Goal: Task Accomplishment & Management: Use online tool/utility

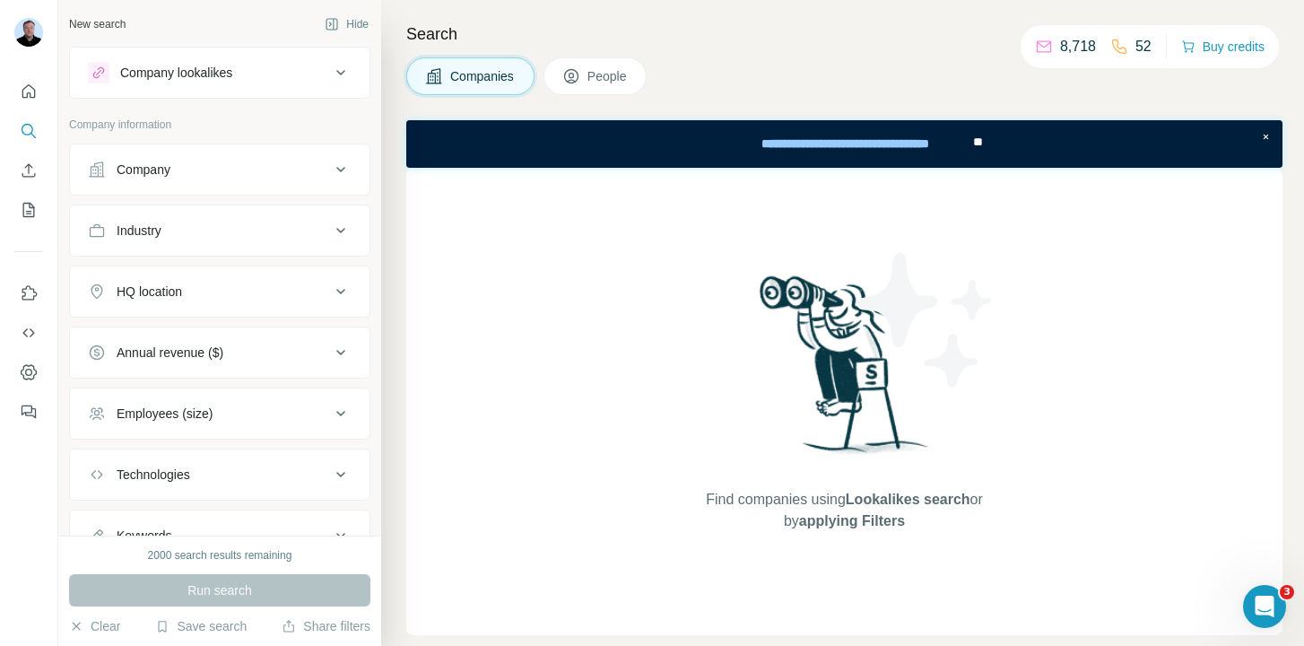
click at [209, 169] on div "Company" at bounding box center [209, 170] width 242 height 18
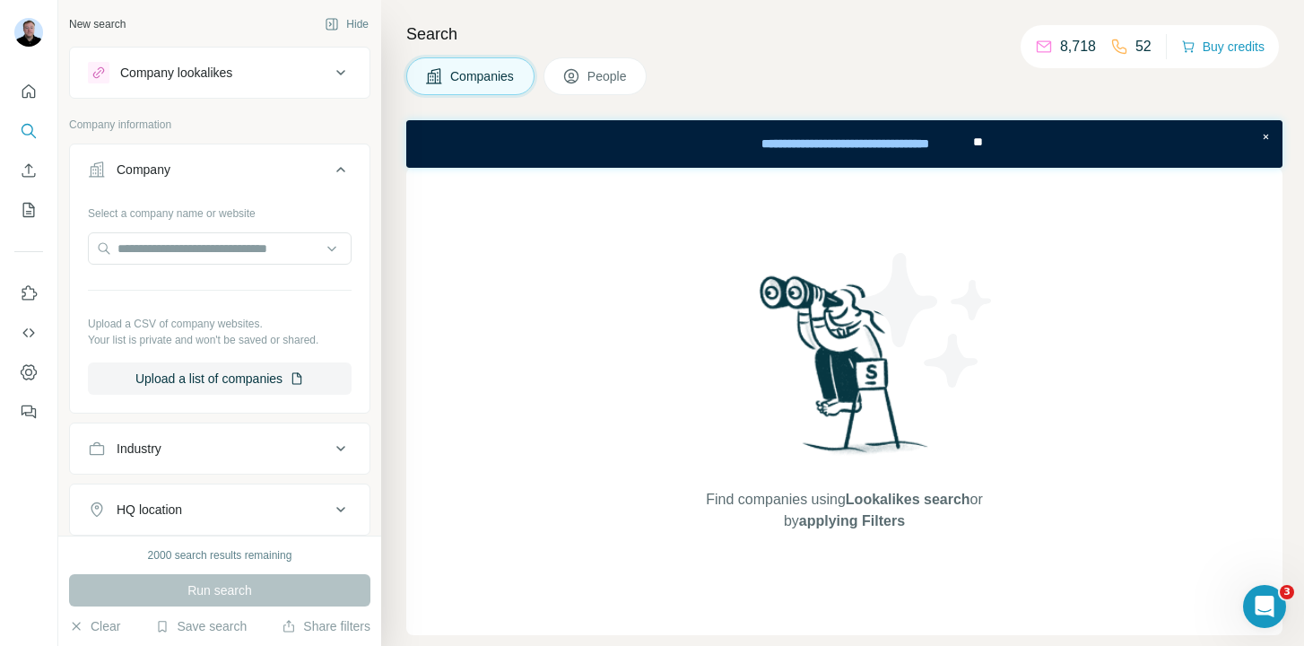
click at [224, 137] on div "Company information" at bounding box center [219, 130] width 301 height 27
click at [189, 250] on input "text" at bounding box center [220, 248] width 264 height 32
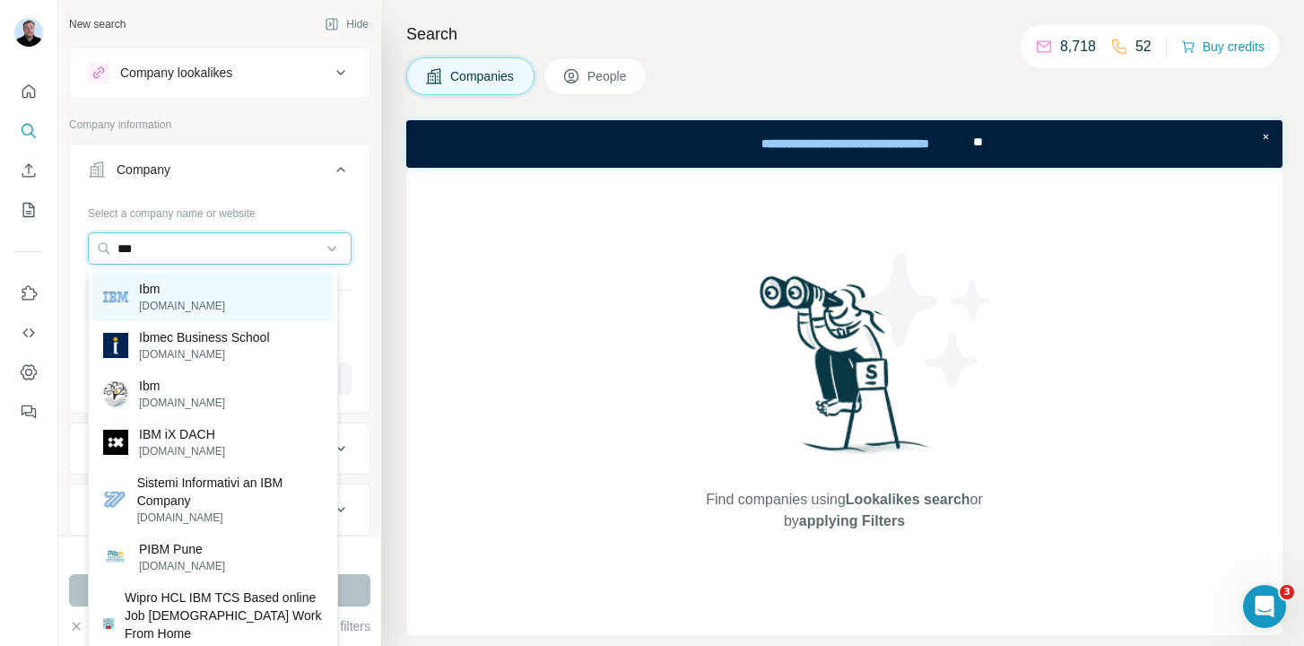
type input "***"
click at [151, 309] on p "[DOMAIN_NAME]" at bounding box center [182, 306] width 86 height 16
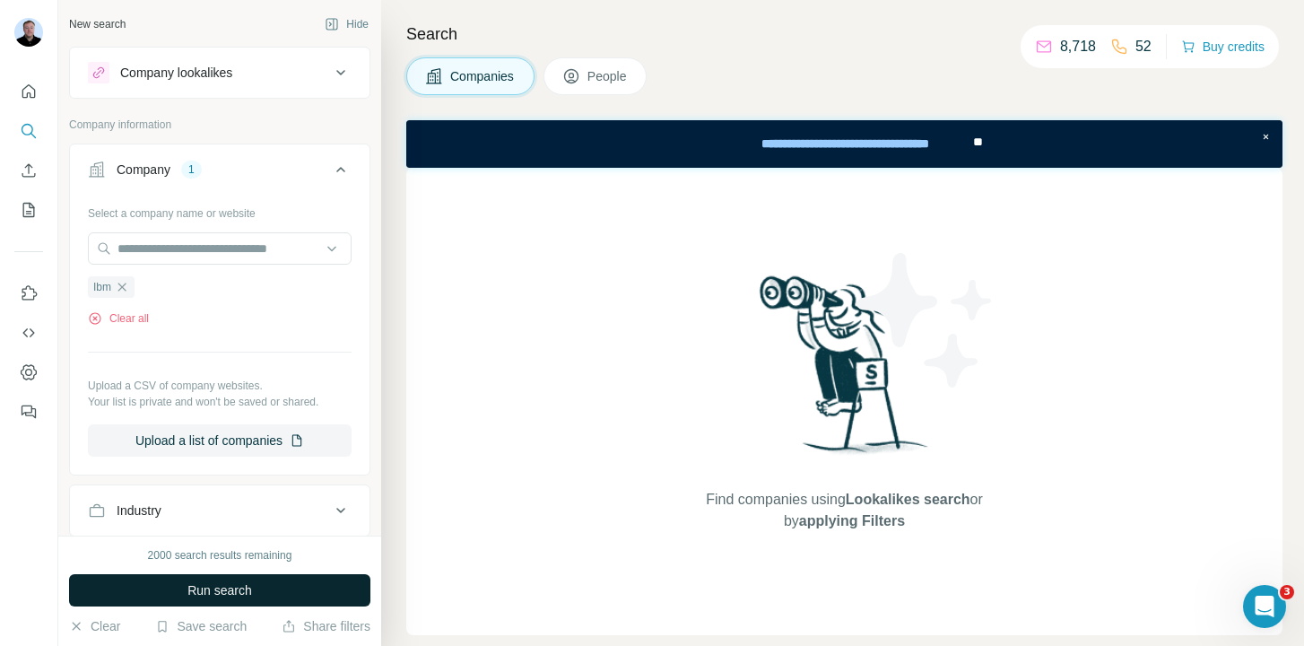
click at [229, 579] on button "Run search" at bounding box center [219, 590] width 301 height 32
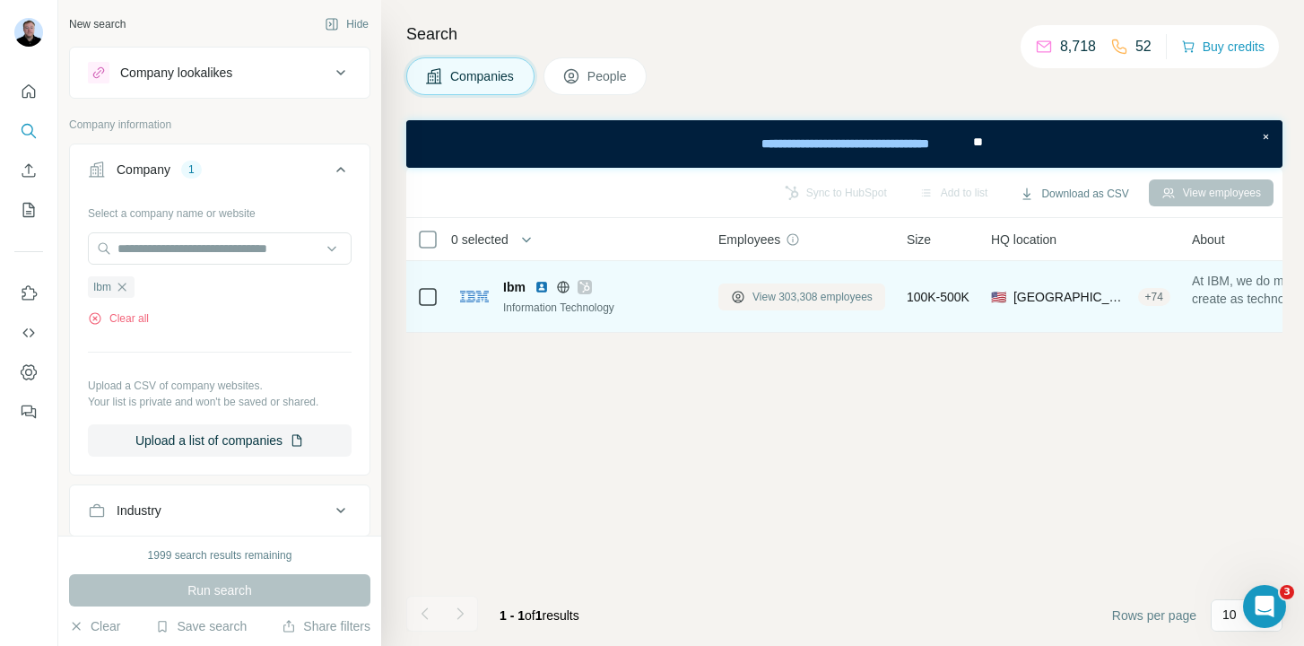
click at [823, 294] on span "View 303,308 employees" at bounding box center [812, 297] width 120 height 16
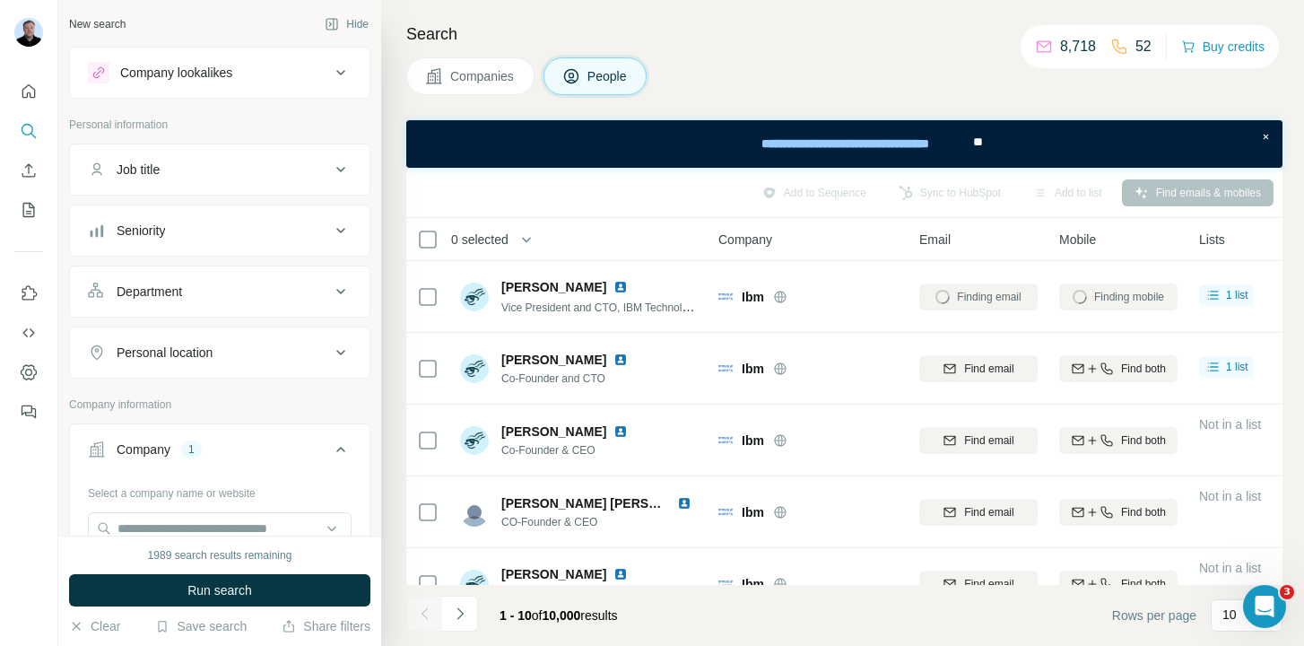
click at [777, 195] on div "Add to Sequence Sync to HubSpot Add to list Find emails & mobiles" at bounding box center [844, 192] width 858 height 31
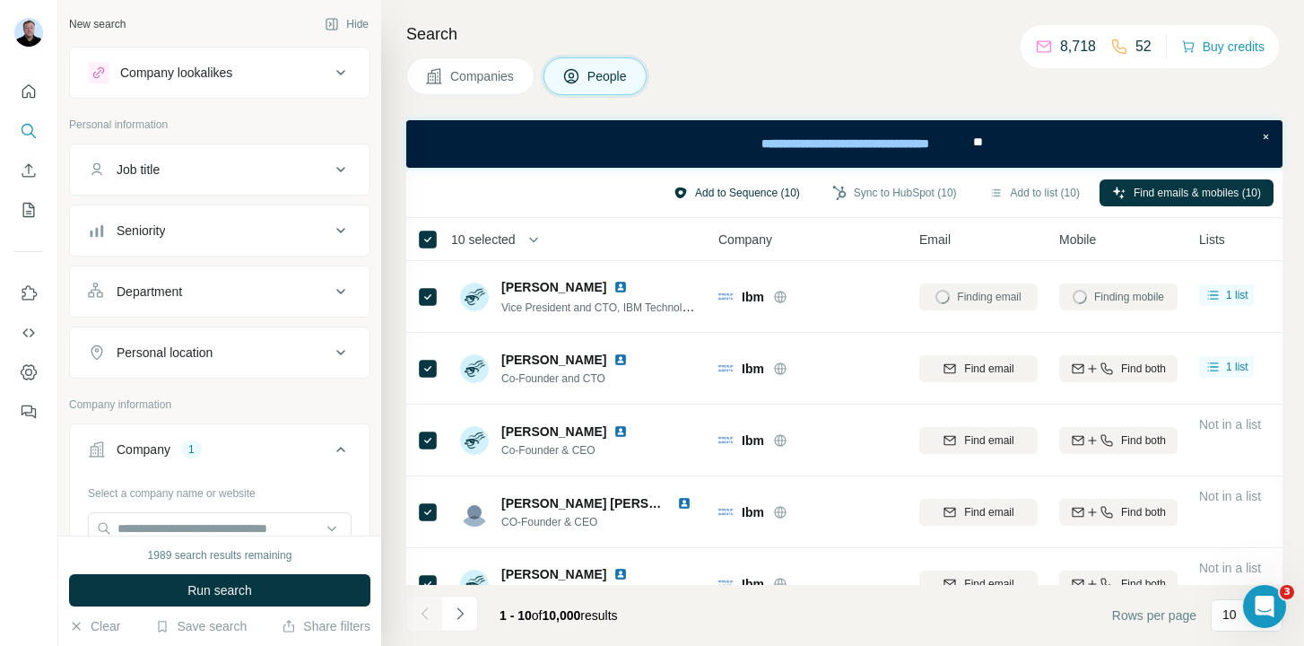
click at [736, 196] on button "Add to Sequence (10)" at bounding box center [737, 192] width 152 height 27
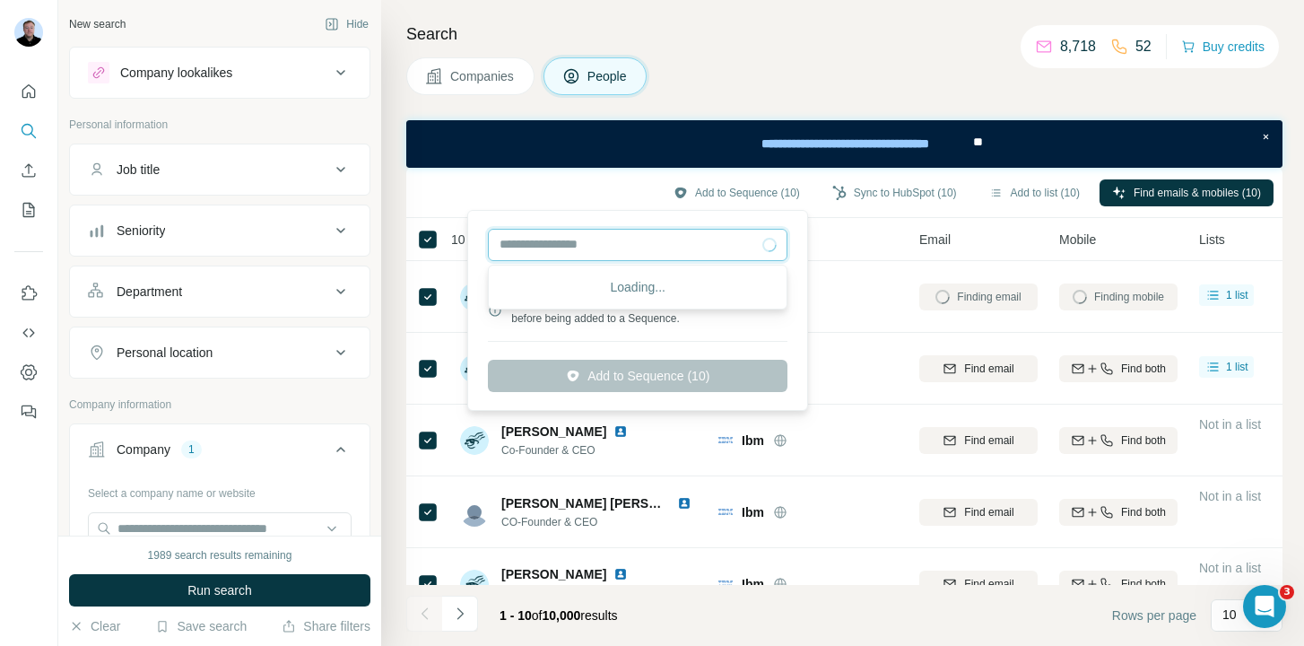
click at [771, 255] on input "text" at bounding box center [637, 245] width 299 height 32
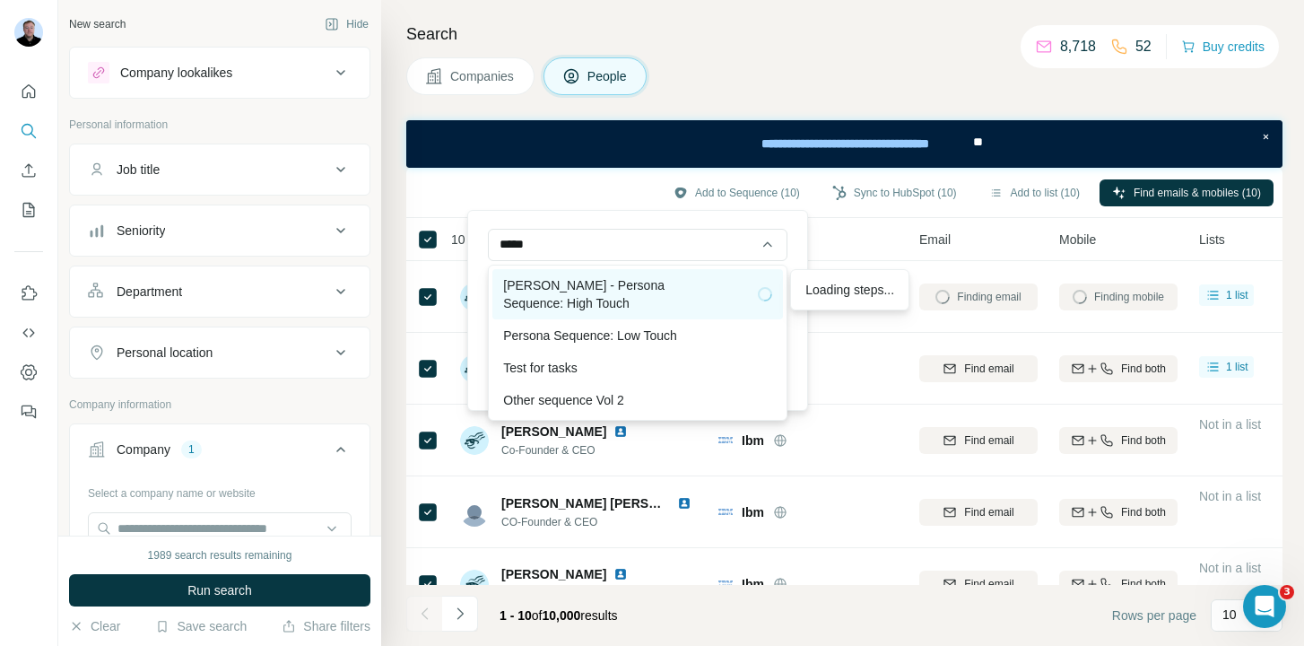
click at [703, 276] on div "[PERSON_NAME] - Persona Sequence: High Touch" at bounding box center [637, 294] width 269 height 36
type input "**********"
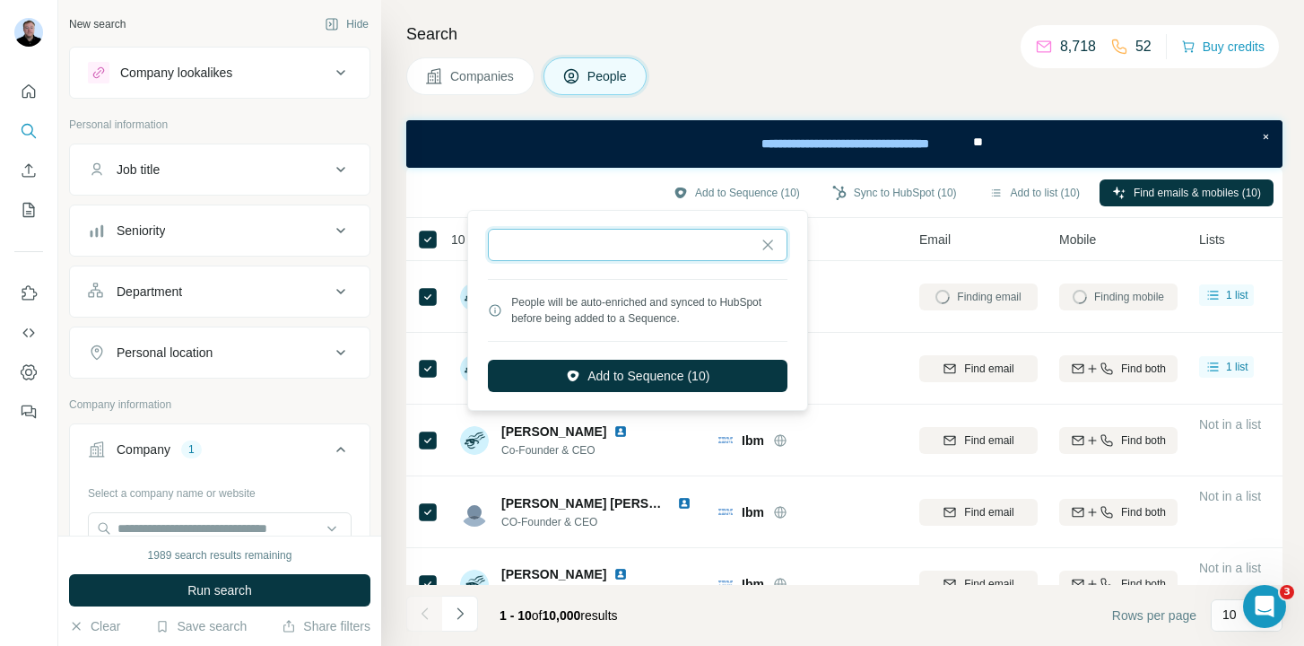
click at [698, 246] on input "text" at bounding box center [637, 245] width 299 height 32
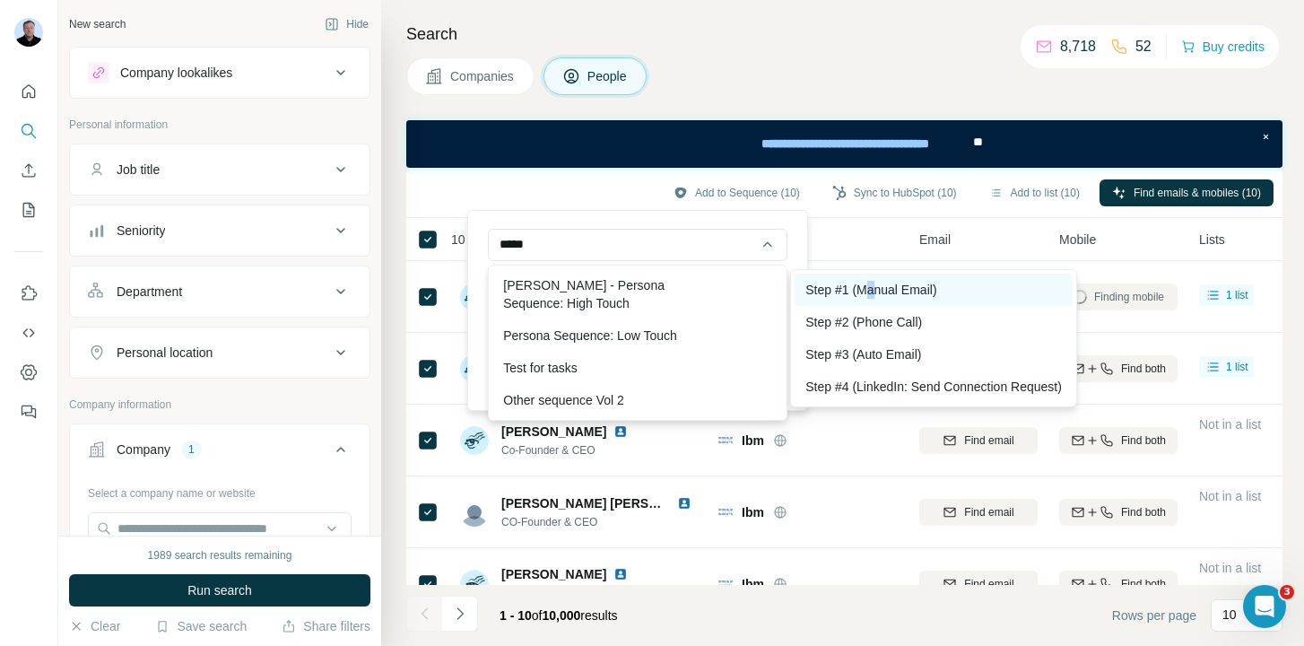
click at [873, 292] on div "Step #1 (Manual Email)" at bounding box center [933, 289] width 278 height 32
type input "**********"
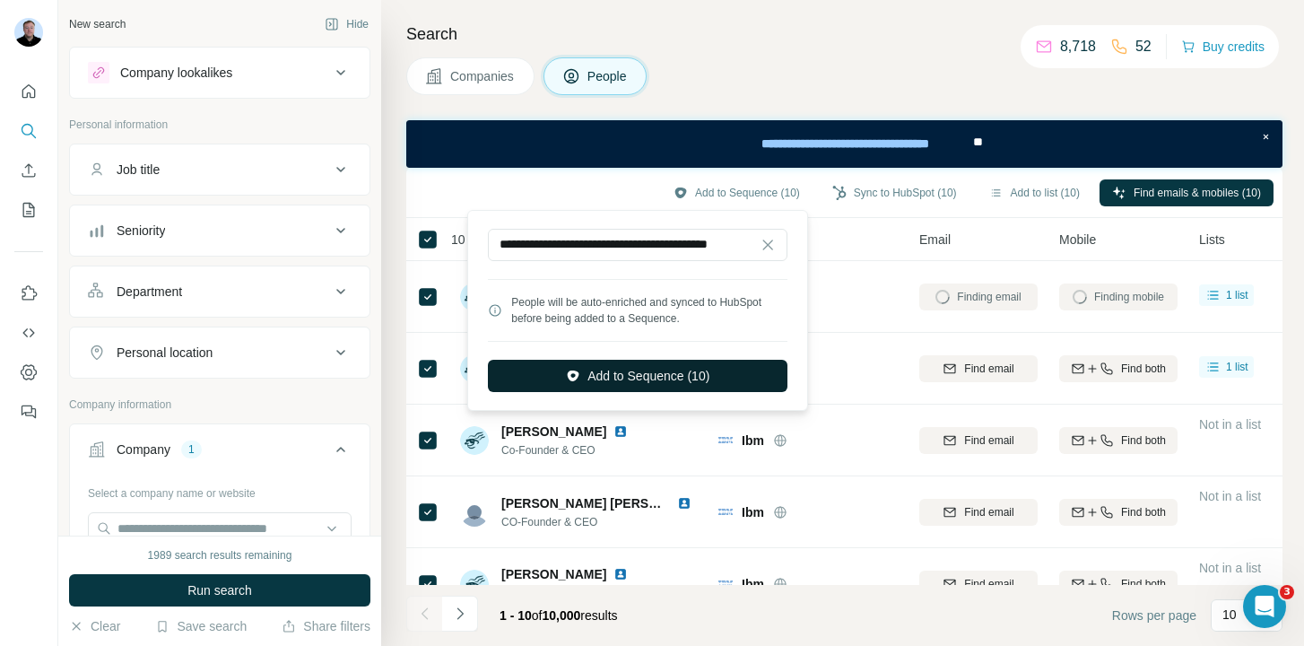
click at [685, 374] on button "Add to Sequence (10)" at bounding box center [637, 376] width 299 height 32
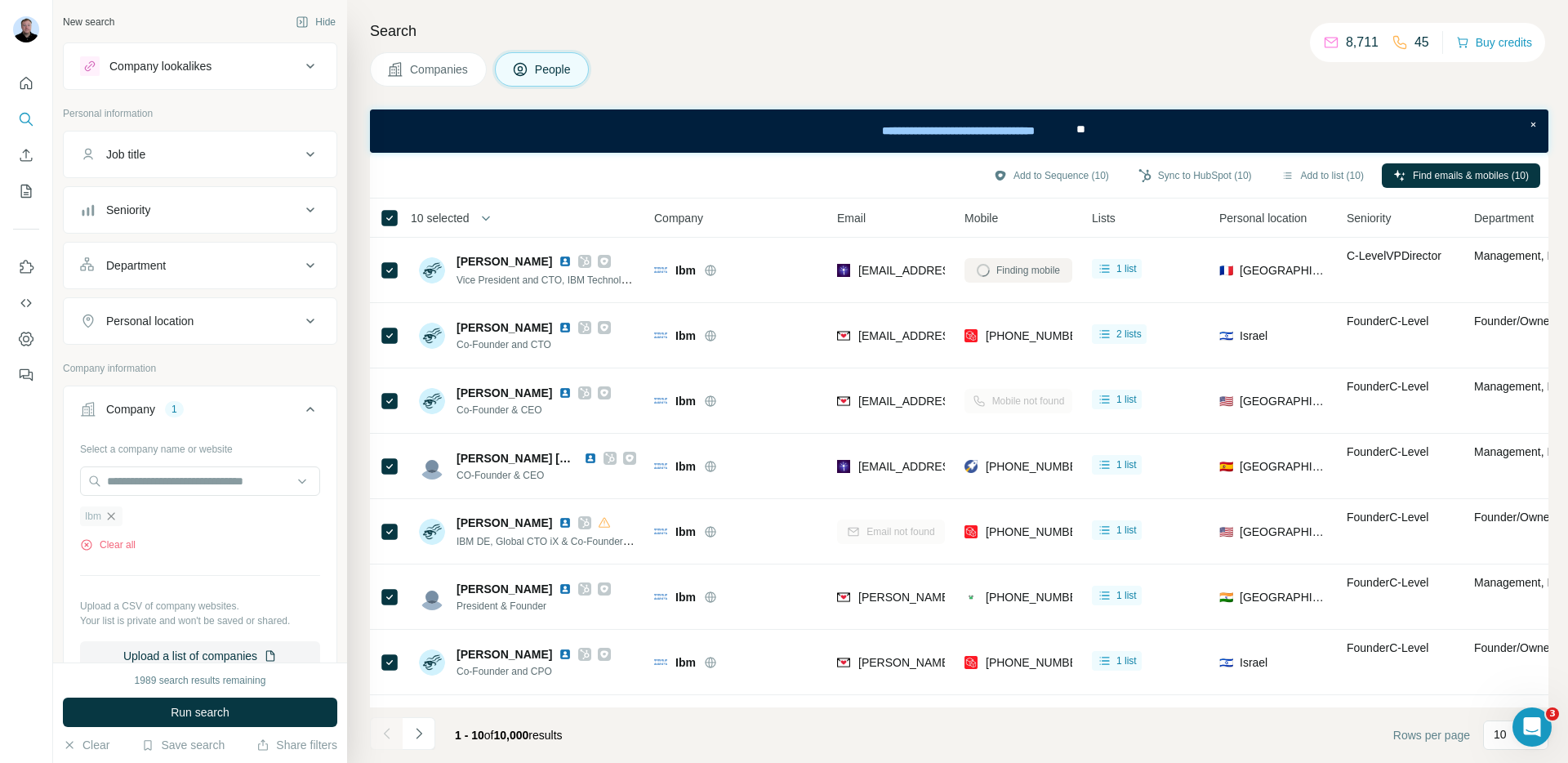
click at [107, 520] on icon "button" at bounding box center [111, 516] width 13 height 13
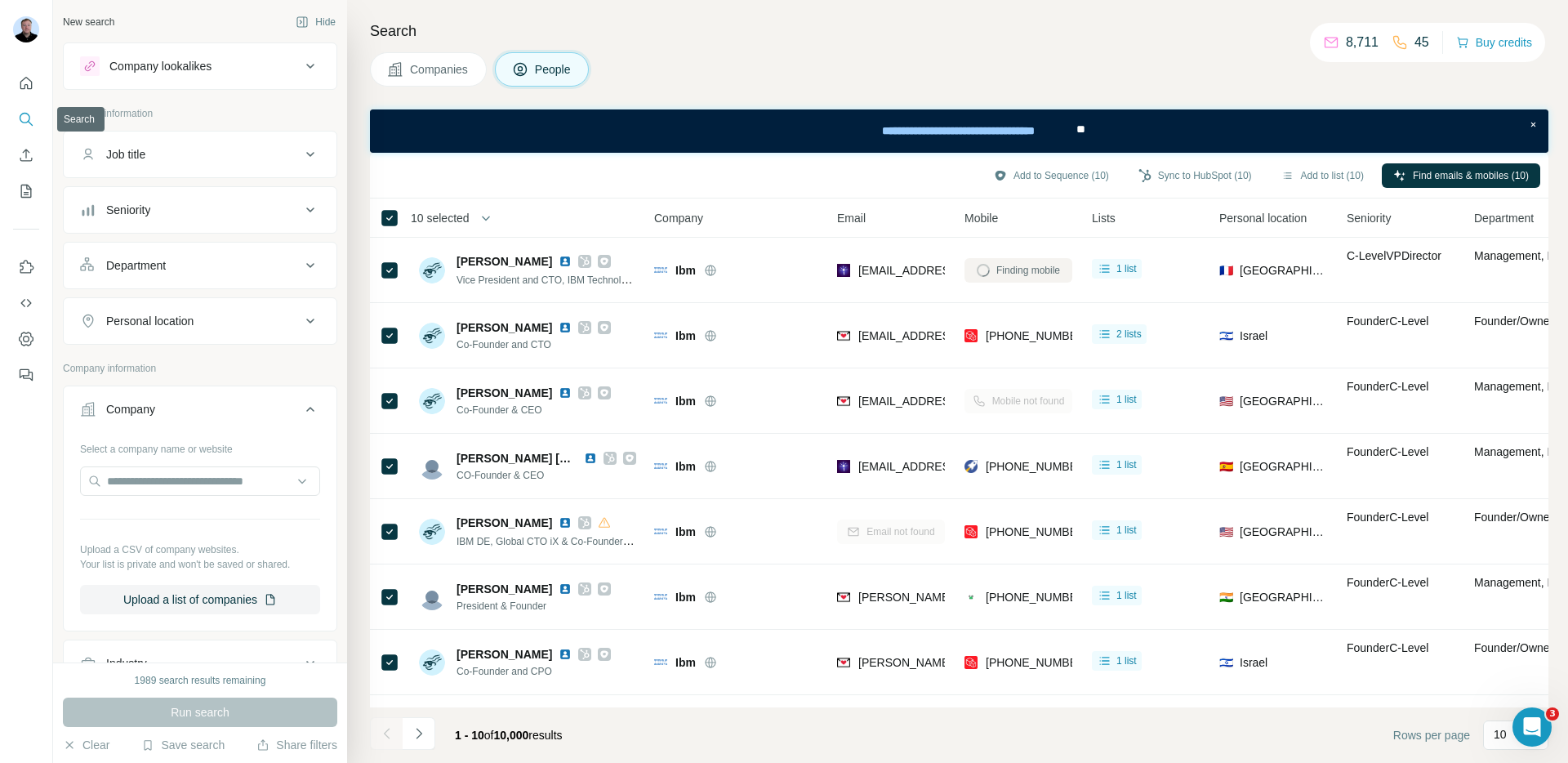
click at [31, 118] on icon "Search" at bounding box center [26, 119] width 16 height 16
